Goal: Complete application form

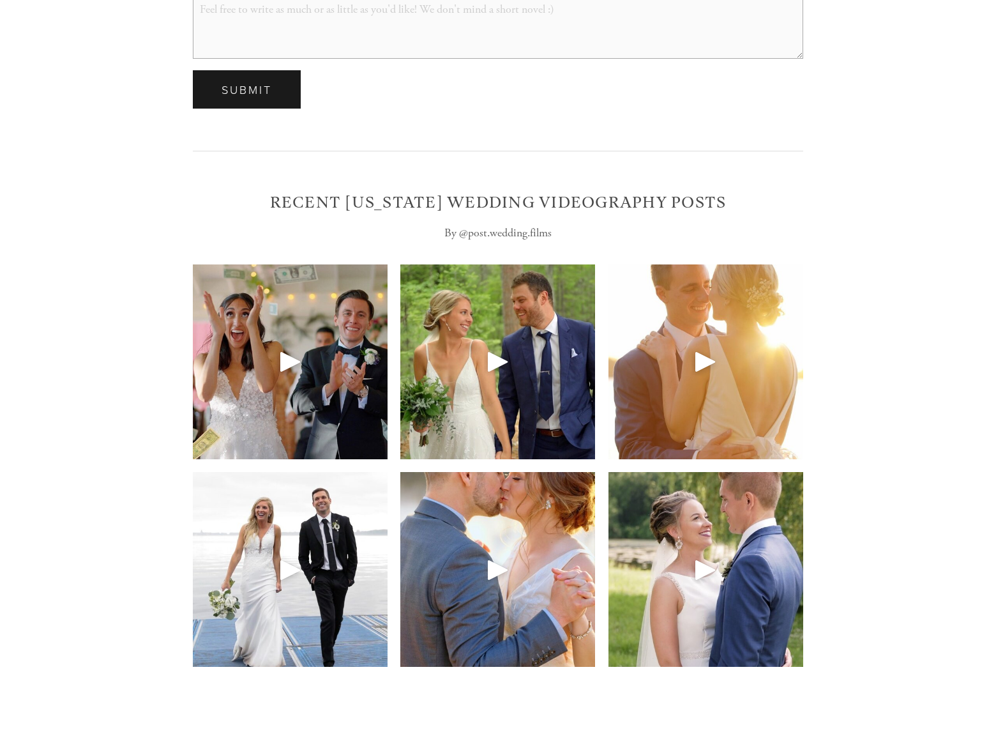
scroll to position [4363, 0]
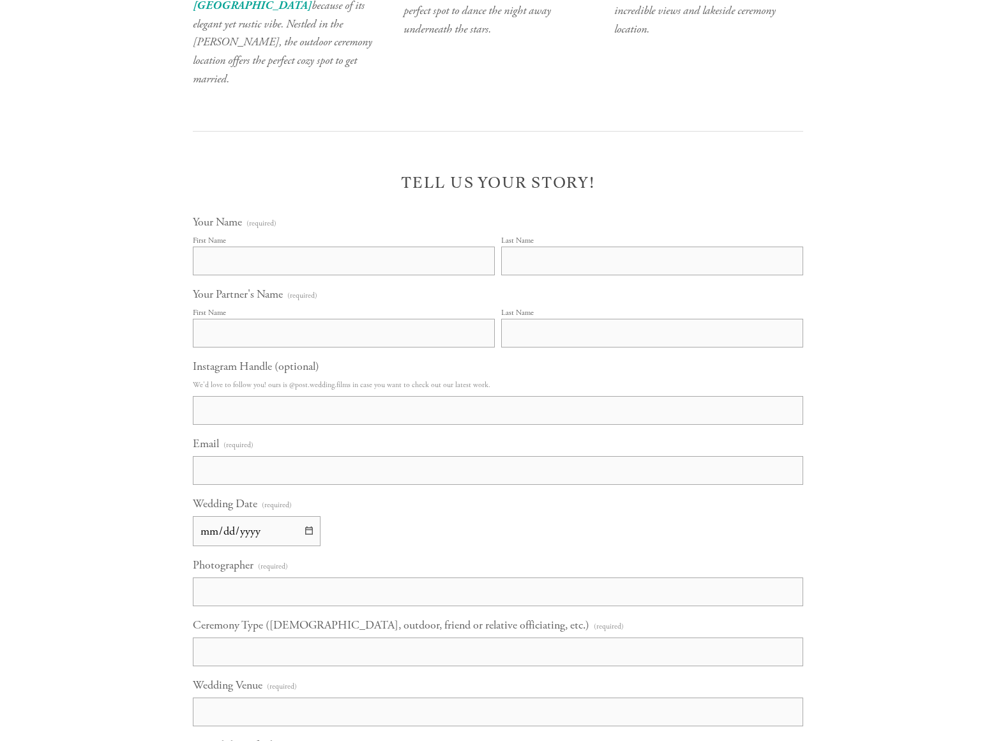
select select "Choose an answer"
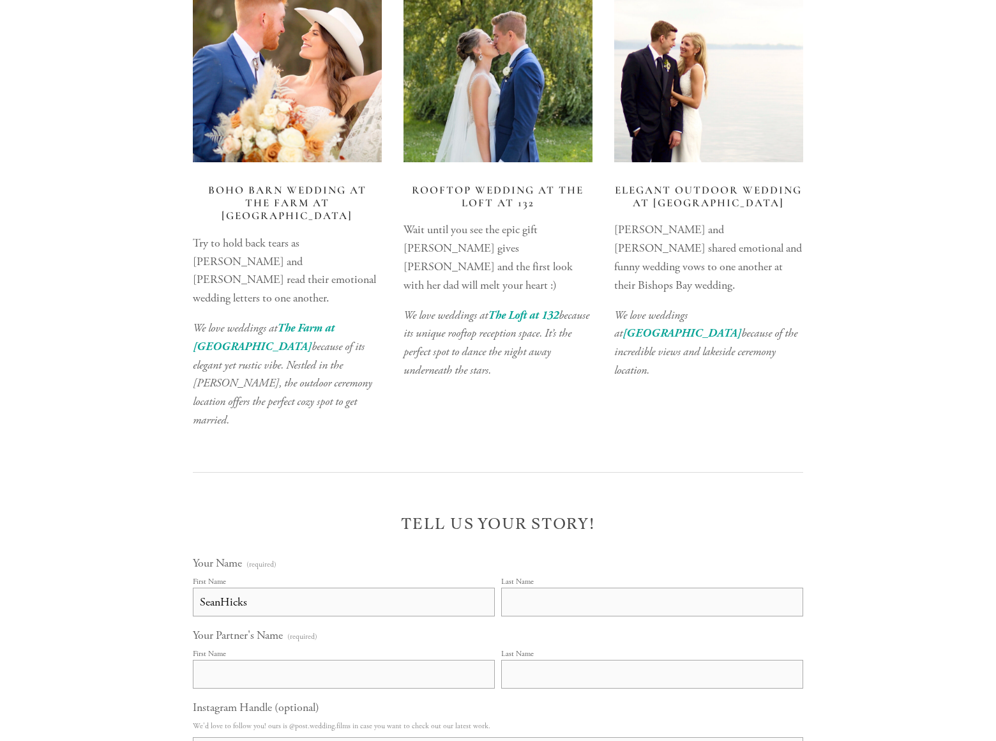
type input "SeanHicks"
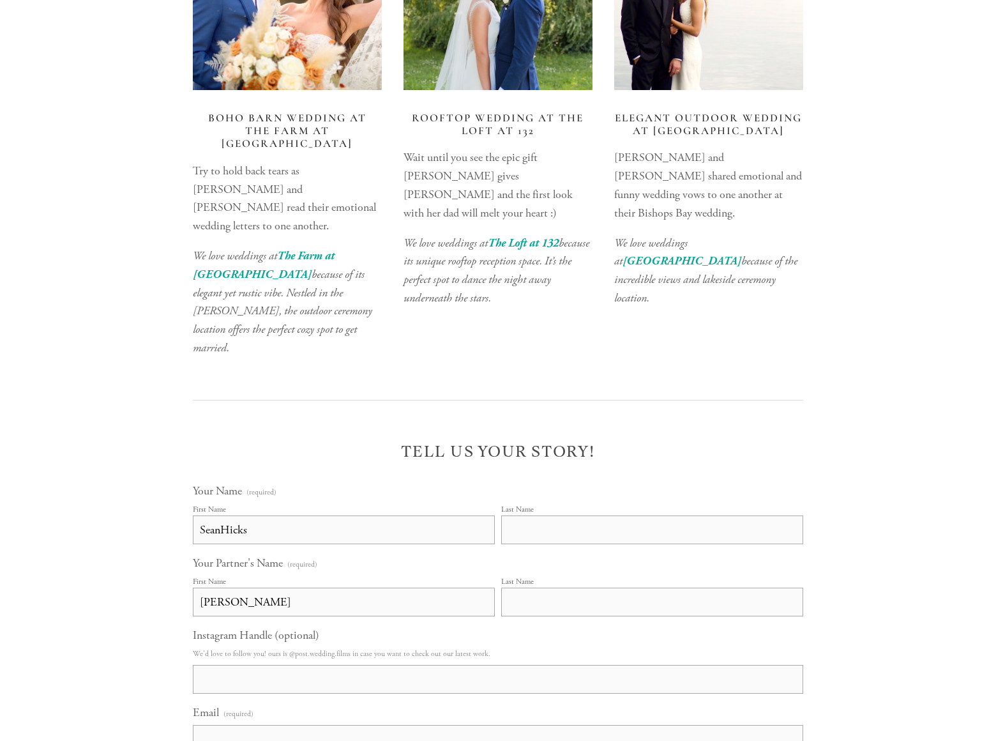
type input "[PERSON_NAME]"
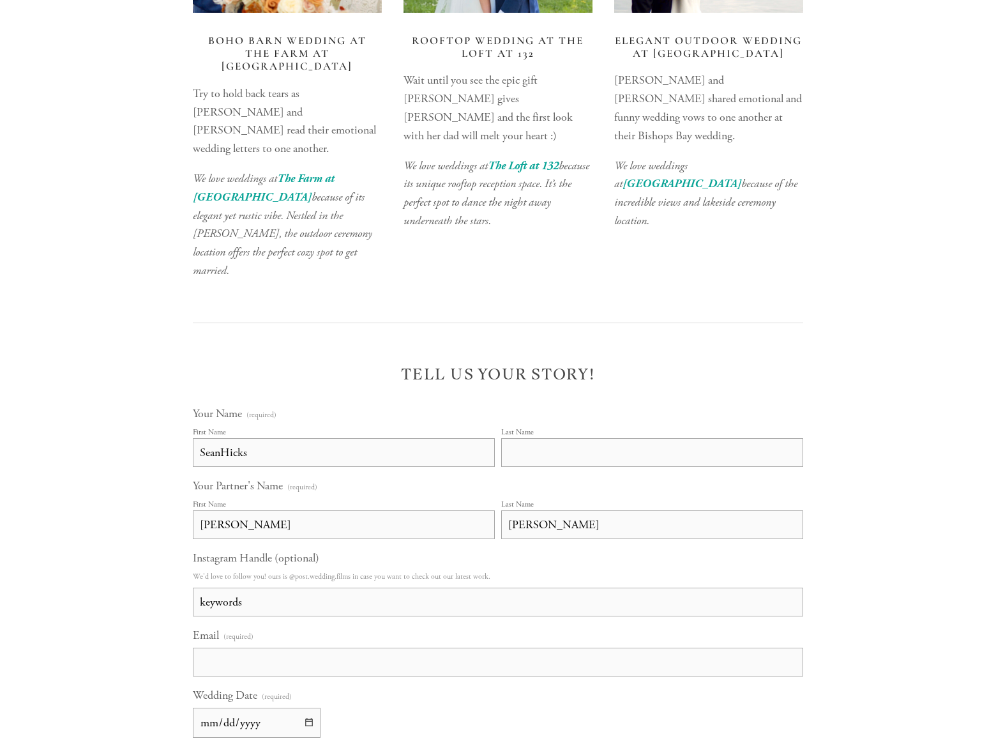
type input "keywords"
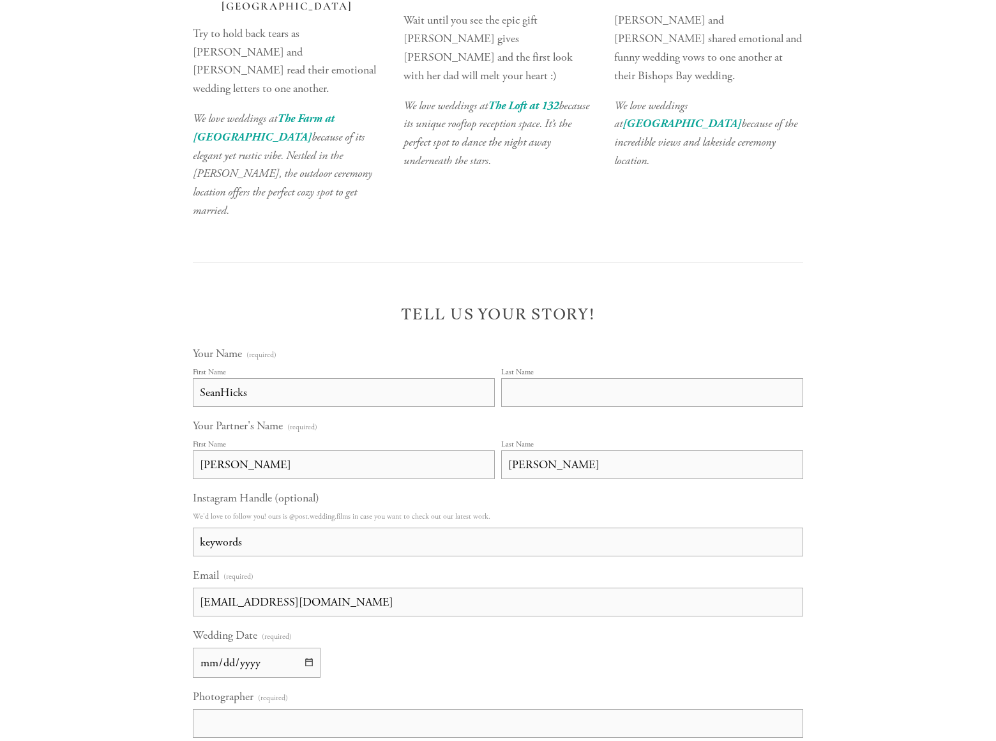
type input "[EMAIL_ADDRESS][DOMAIN_NAME]"
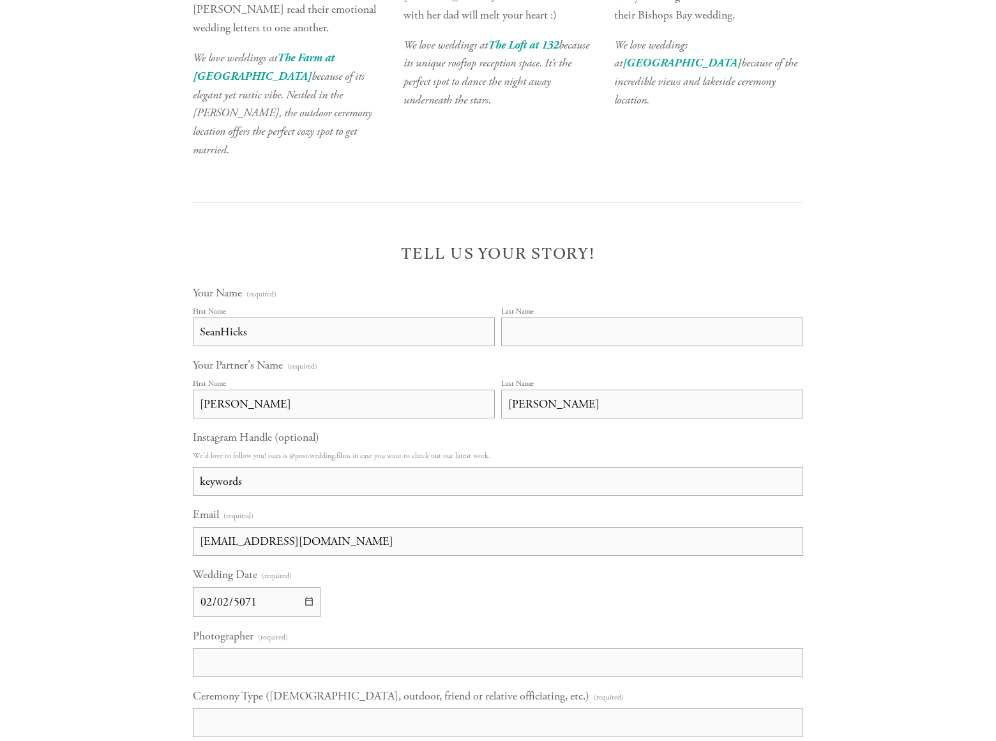
type input "[PHONE_NUMBER]"
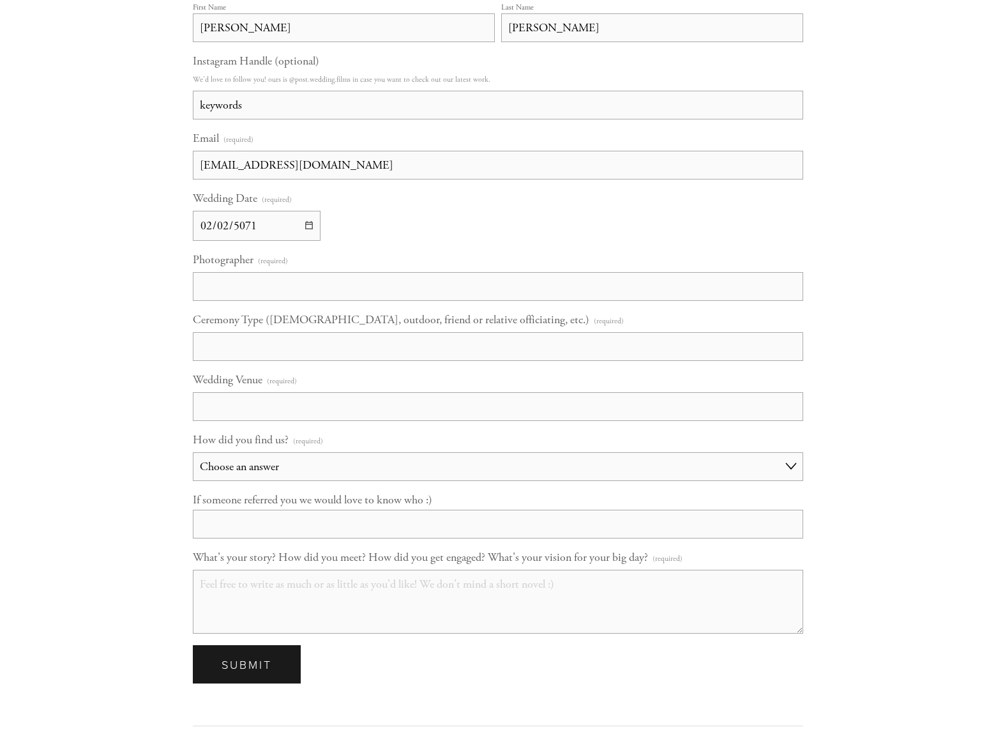
click at [247, 657] on span "Submit" at bounding box center [247, 664] width 50 height 15
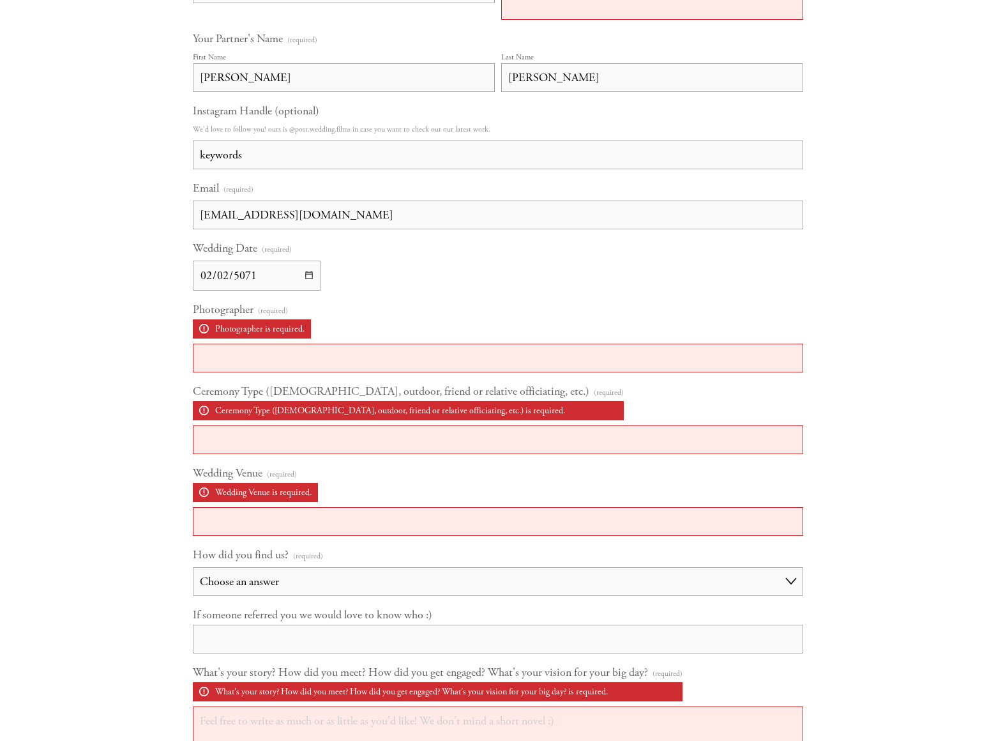
scroll to position [3976, 0]
